Goal: Task Accomplishment & Management: Manage account settings

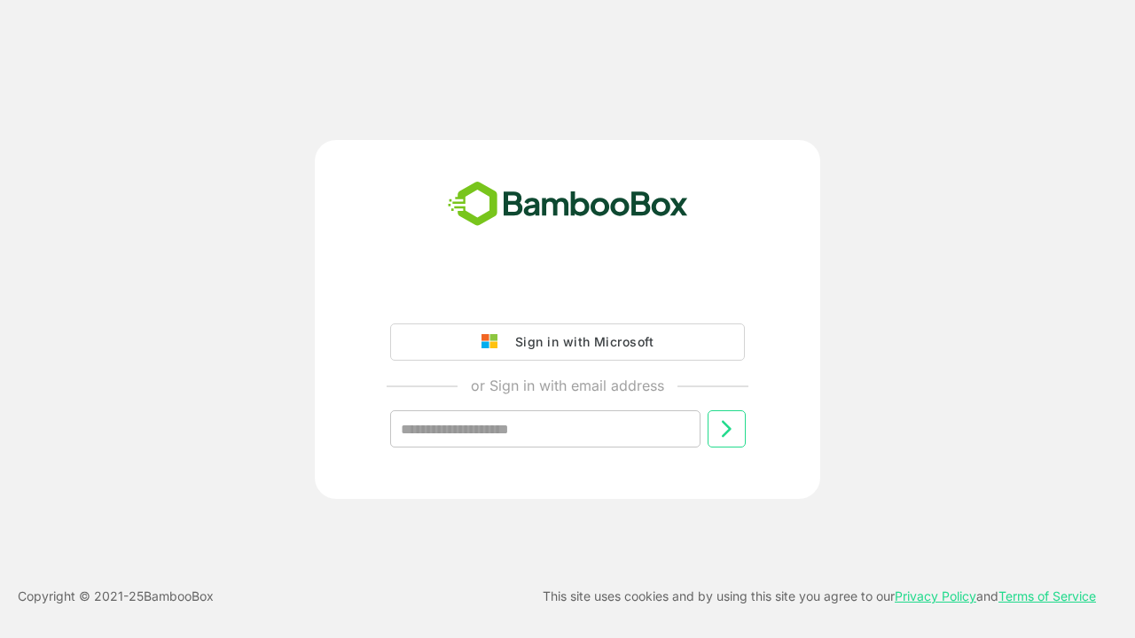
type input "**********"
click at [726, 429] on icon at bounding box center [726, 429] width 21 height 21
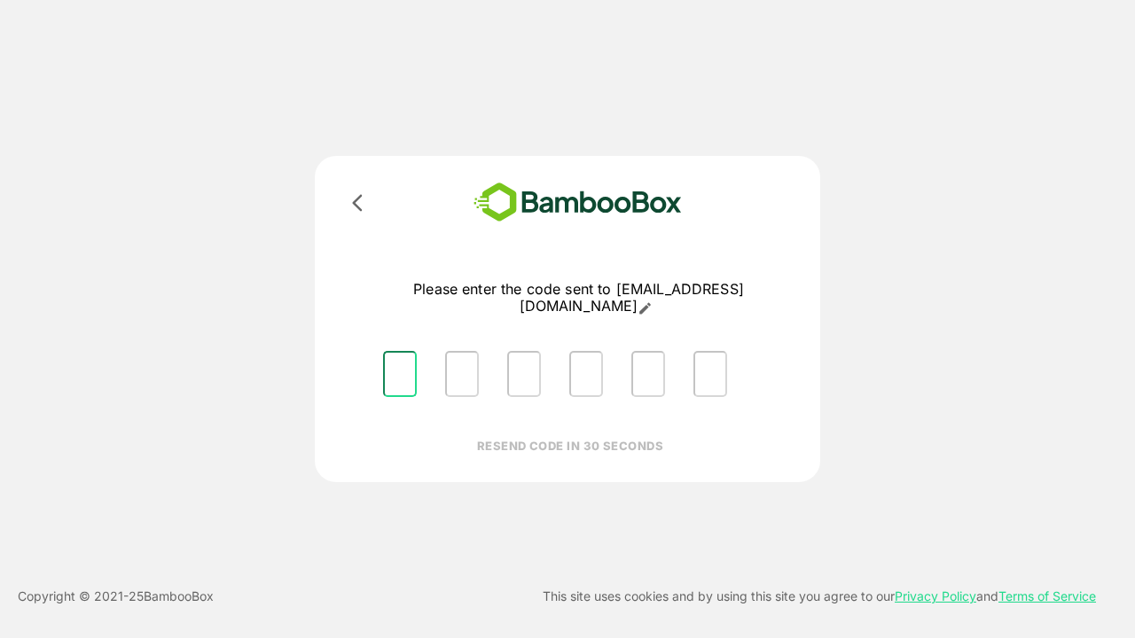
type input "*"
